Goal: Transaction & Acquisition: Purchase product/service

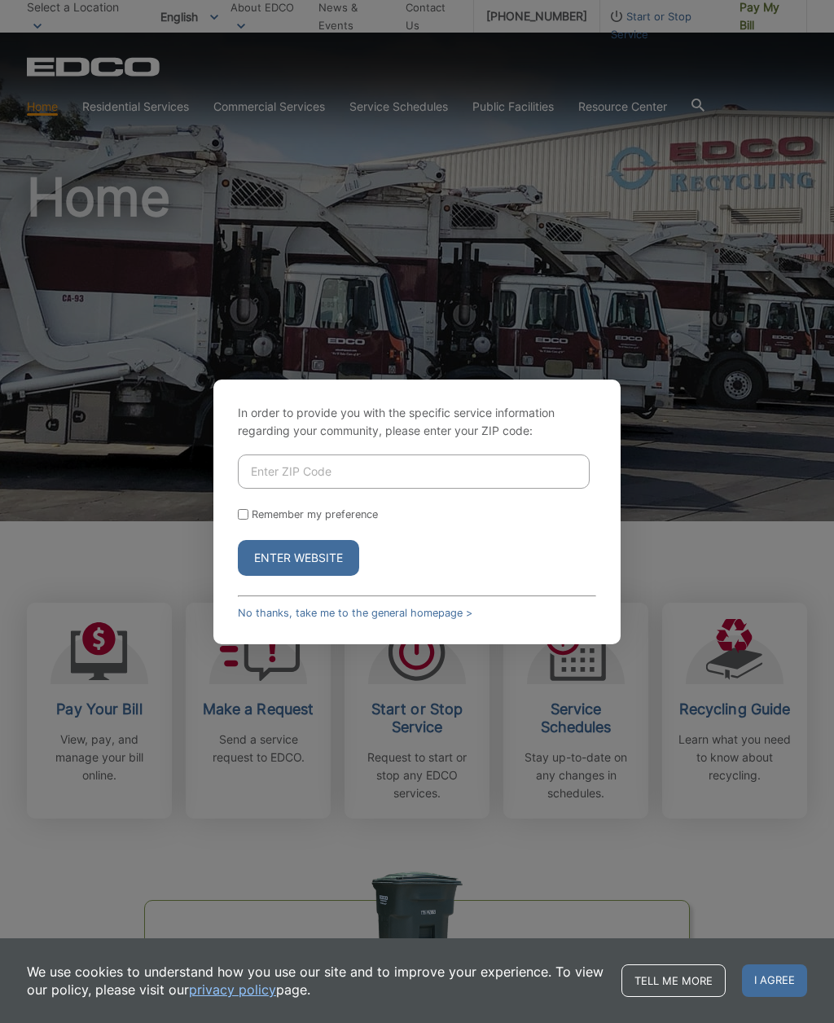
click at [363, 489] on input "Enter ZIP Code" at bounding box center [414, 471] width 352 height 34
type input "92007"
click at [334, 576] on button "Enter Website" at bounding box center [298, 558] width 121 height 36
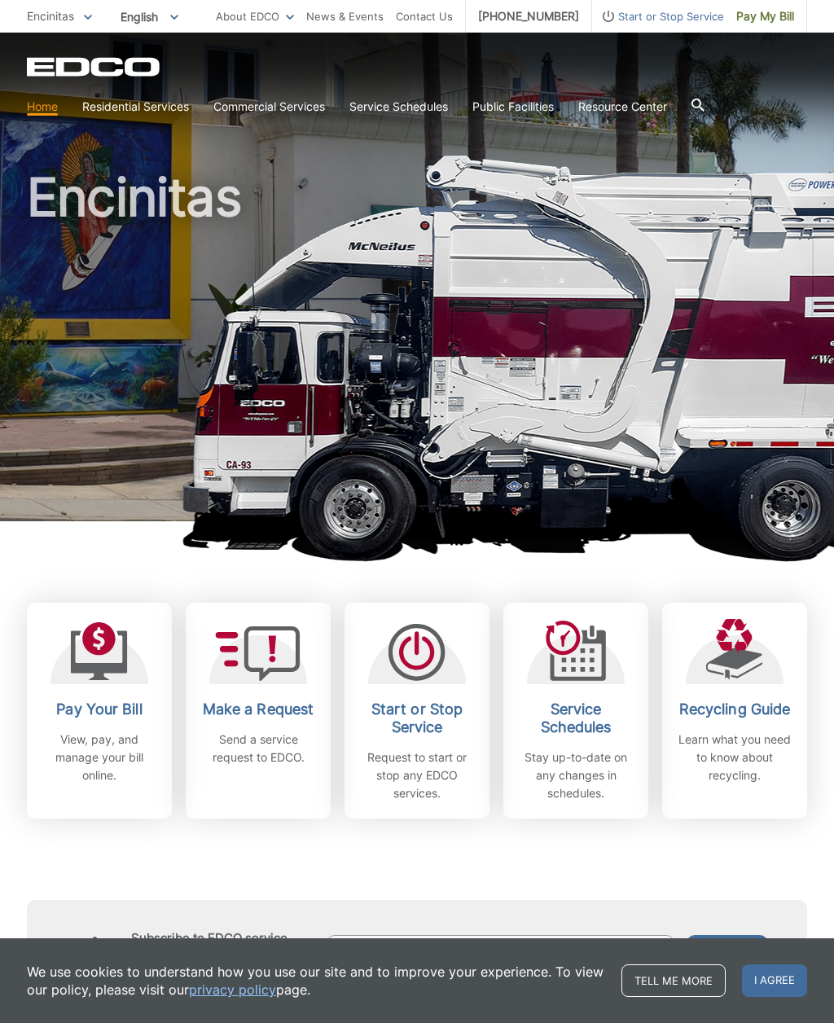
click at [87, 725] on div "Pay Your Bill View, pay, and manage your bill online." at bounding box center [99, 742] width 121 height 84
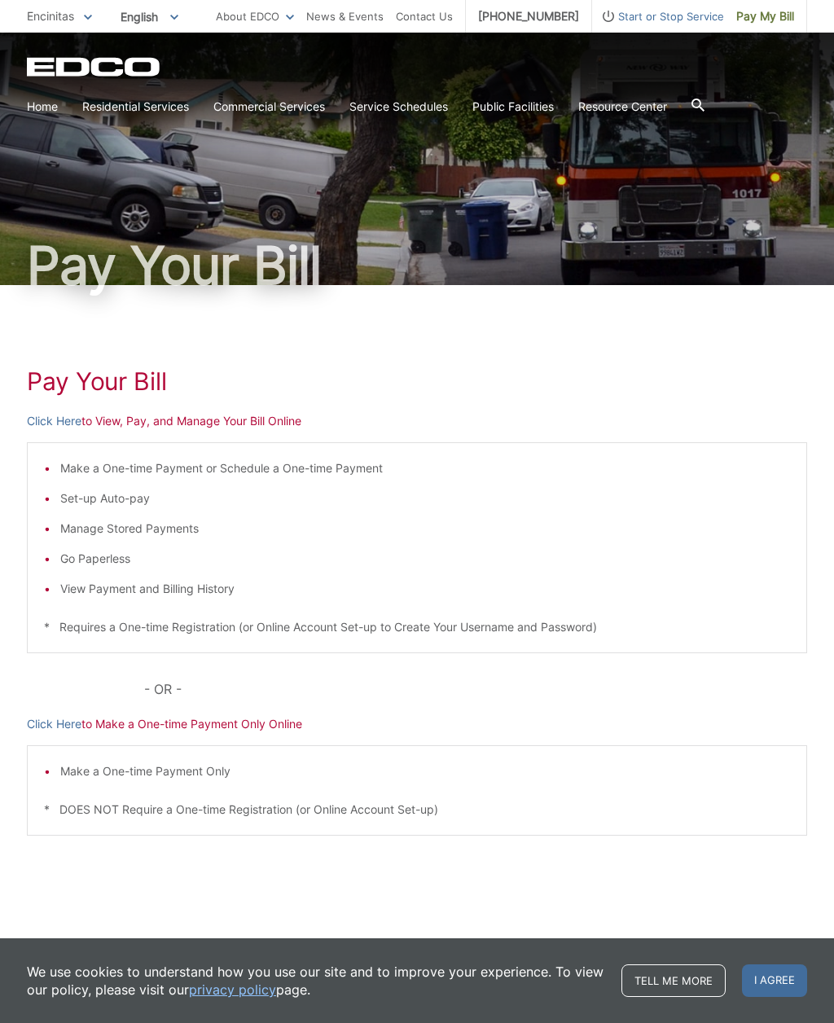
scroll to position [2, 0]
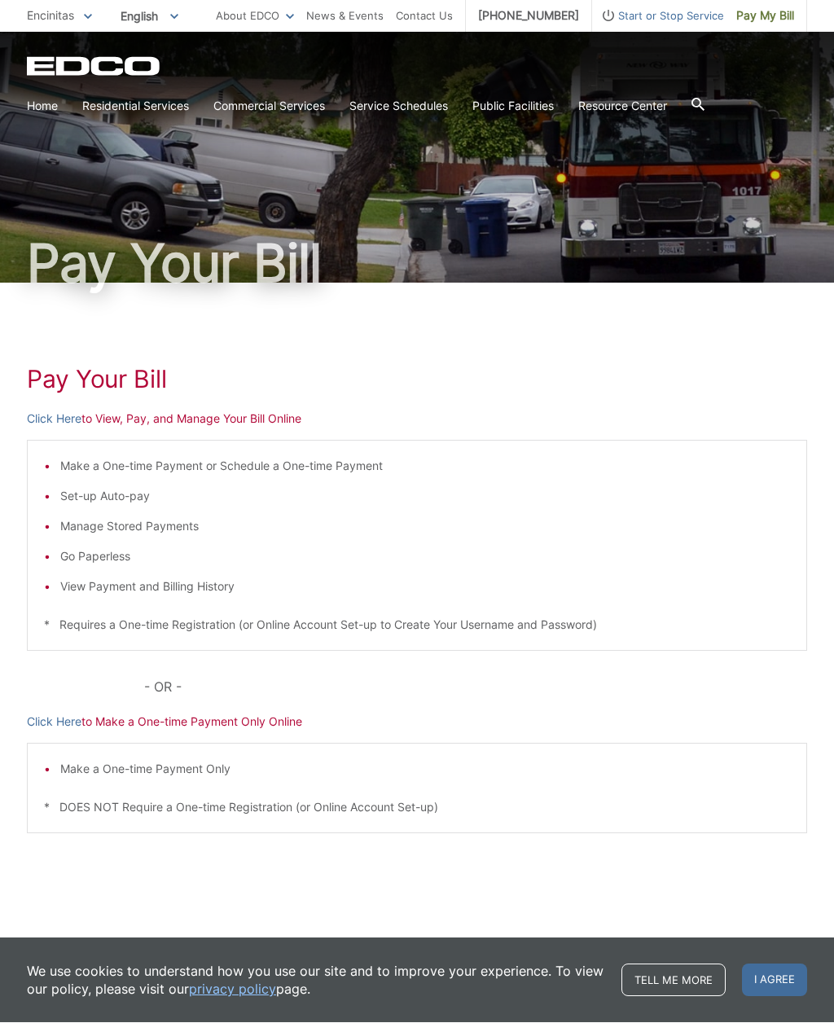
click at [233, 728] on p "Click Here to Make a One-time Payment Only Online" at bounding box center [417, 722] width 780 height 18
click at [161, 738] on div "Pay Your Bill Click Here to View, Pay, and Manage Your Bill Online Make a One-t…" at bounding box center [417, 611] width 780 height 656
click at [165, 721] on p "Click Here to Make a One-time Payment Only Online" at bounding box center [417, 722] width 780 height 18
click at [144, 722] on p "Click Here to Make a One-time Payment Only Online" at bounding box center [417, 722] width 780 height 18
click at [216, 729] on p "Click Here to Make a One-time Payment Only Online" at bounding box center [417, 722] width 780 height 18
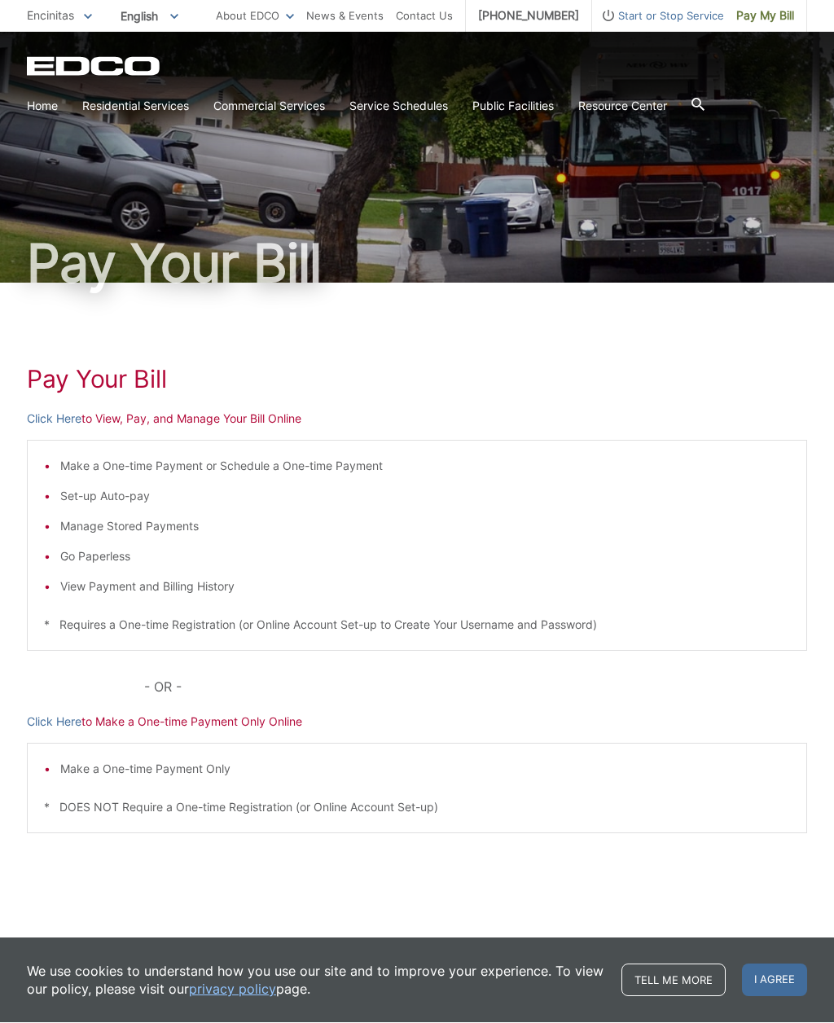
click at [291, 725] on p "Click Here to Make a One-time Payment Only Online" at bounding box center [417, 722] width 780 height 18
click at [54, 705] on div "Pay Your Bill Click Here to View, Pay, and Manage Your Bill Online Make a One-t…" at bounding box center [417, 611] width 780 height 656
click at [64, 725] on link "Click Here" at bounding box center [54, 722] width 55 height 18
